Goal: Submit feedback/report problem

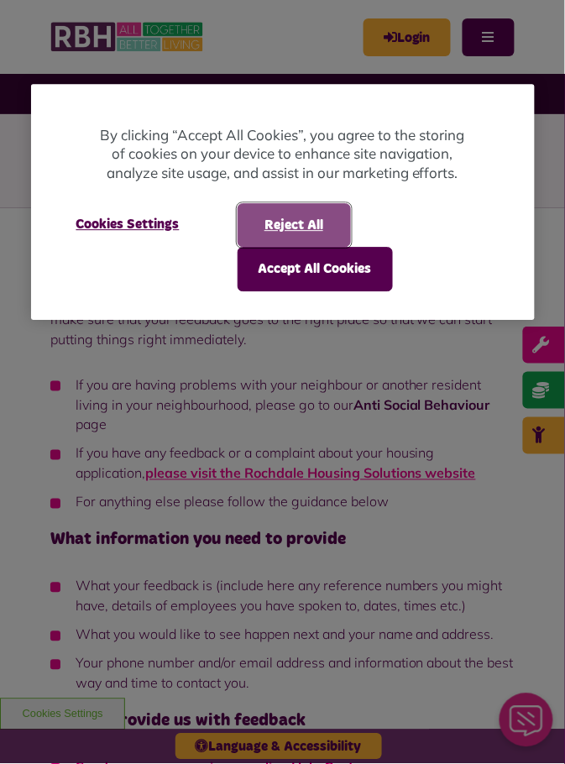
click at [309, 229] on button "Reject All" at bounding box center [294, 225] width 113 height 44
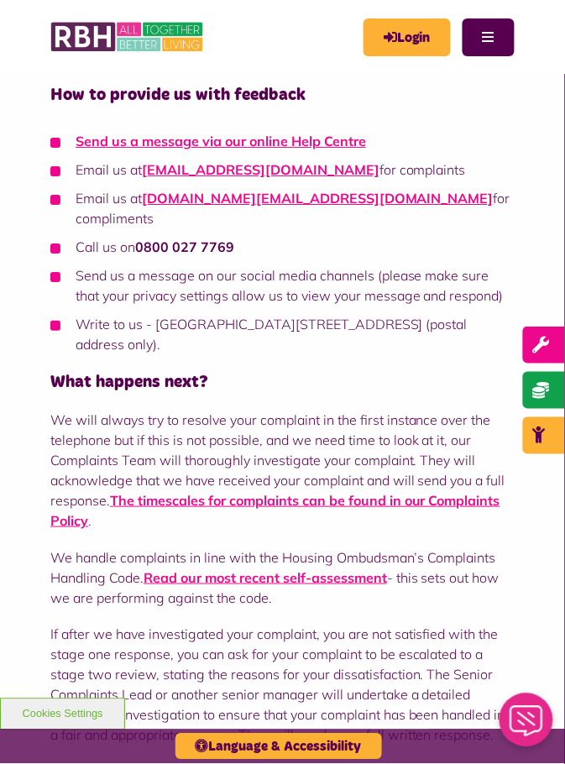
scroll to position [625, 0]
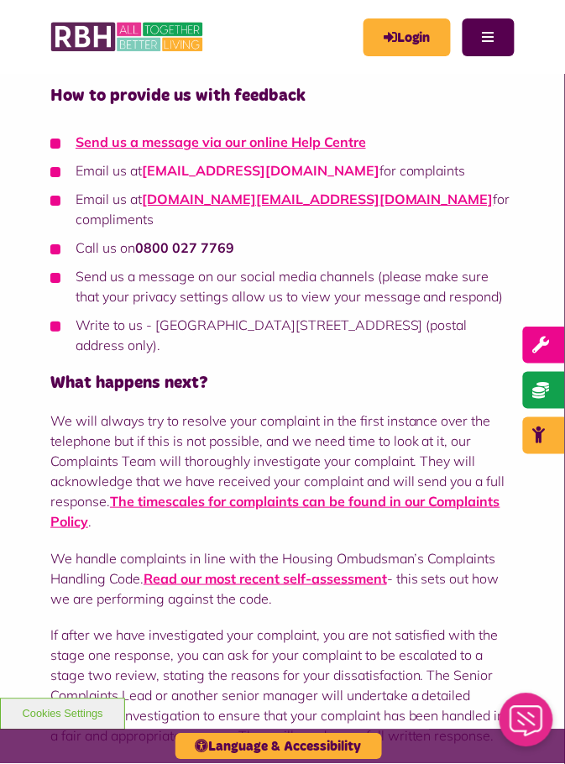
click at [328, 163] on link "customer.complaints@rbh.org.uk" at bounding box center [261, 170] width 238 height 17
click at [338, 145] on link "Send us a message via our online Help Centre" at bounding box center [221, 141] width 290 height 17
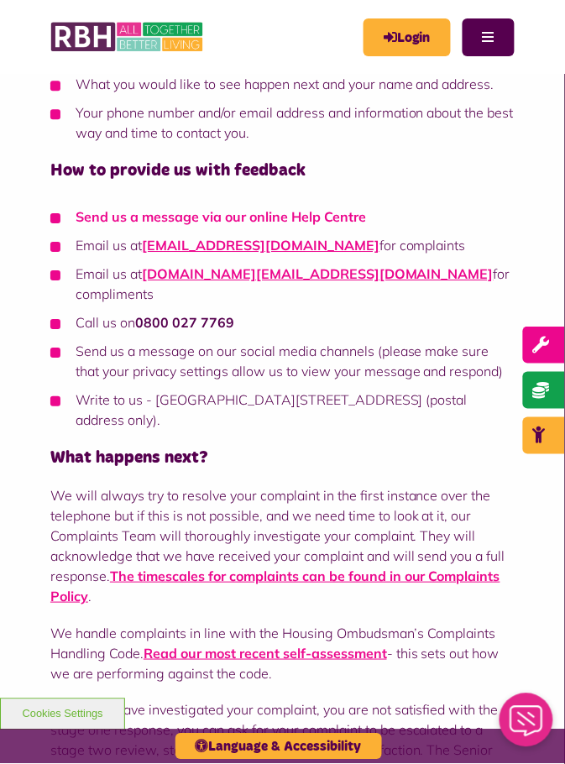
scroll to position [559, 0]
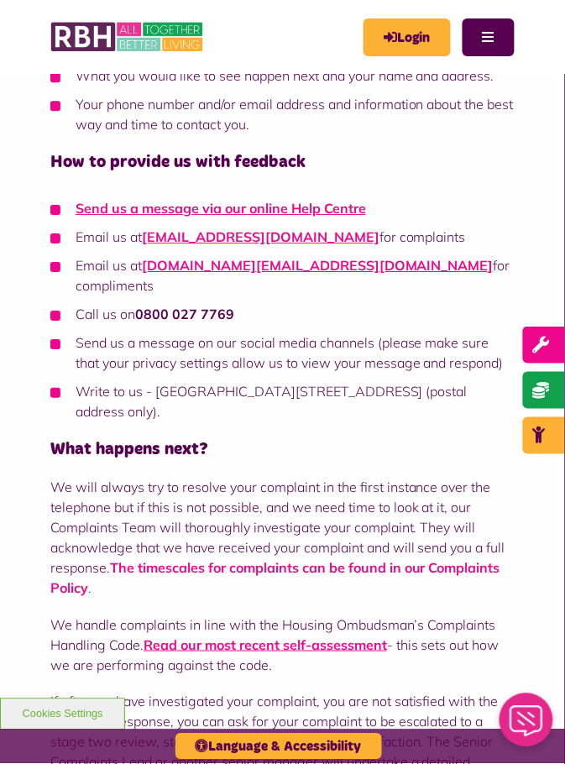
click at [452, 559] on link "The timescales for complaints can be found in our Complaints Policy" at bounding box center [275, 577] width 450 height 37
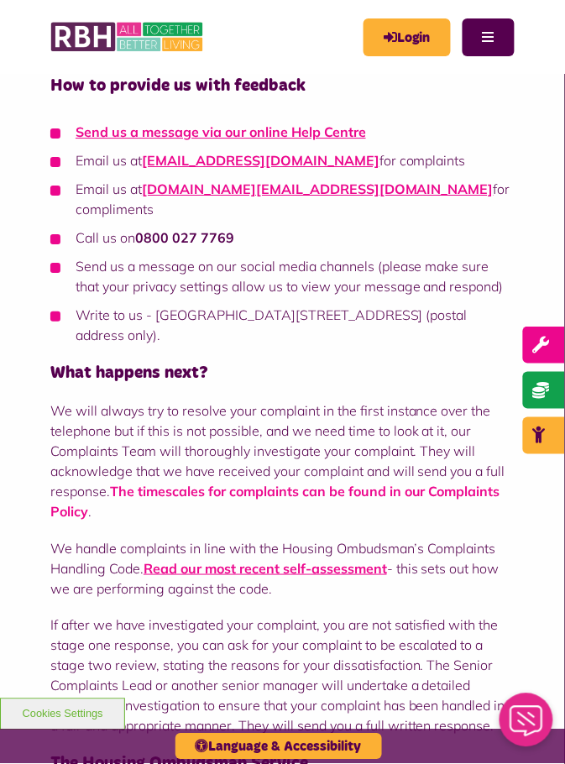
scroll to position [640, 0]
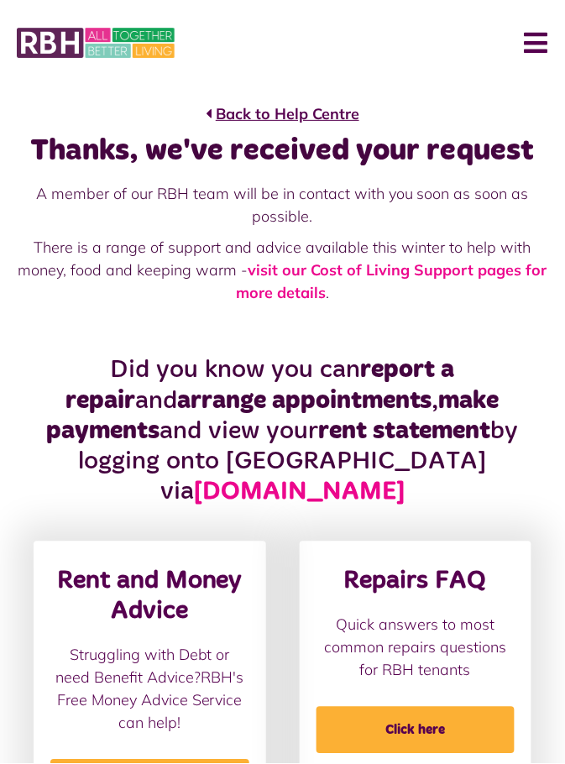
click at [213, 120] on link "Back to Help Centre" at bounding box center [283, 113] width 154 height 23
